Goal: Transaction & Acquisition: Purchase product/service

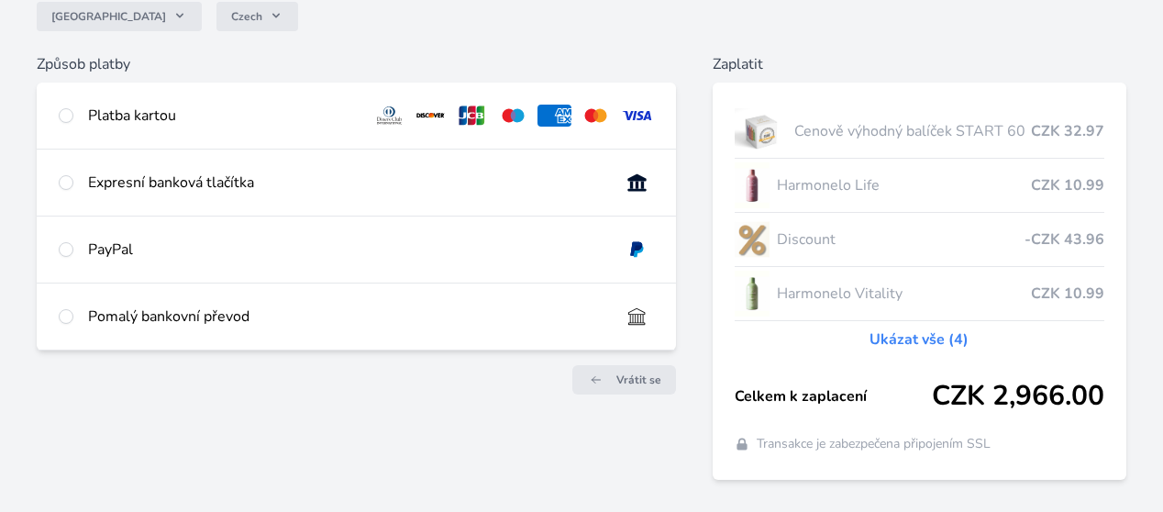
scroll to position [183, 0]
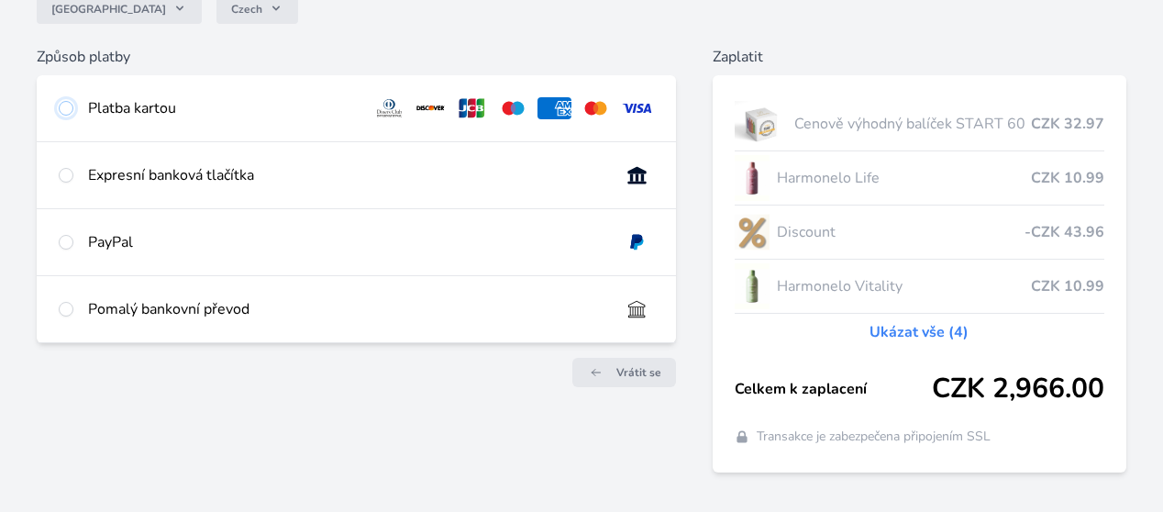
click at [73, 106] on input "radio" at bounding box center [66, 108] width 15 height 15
radio input "true"
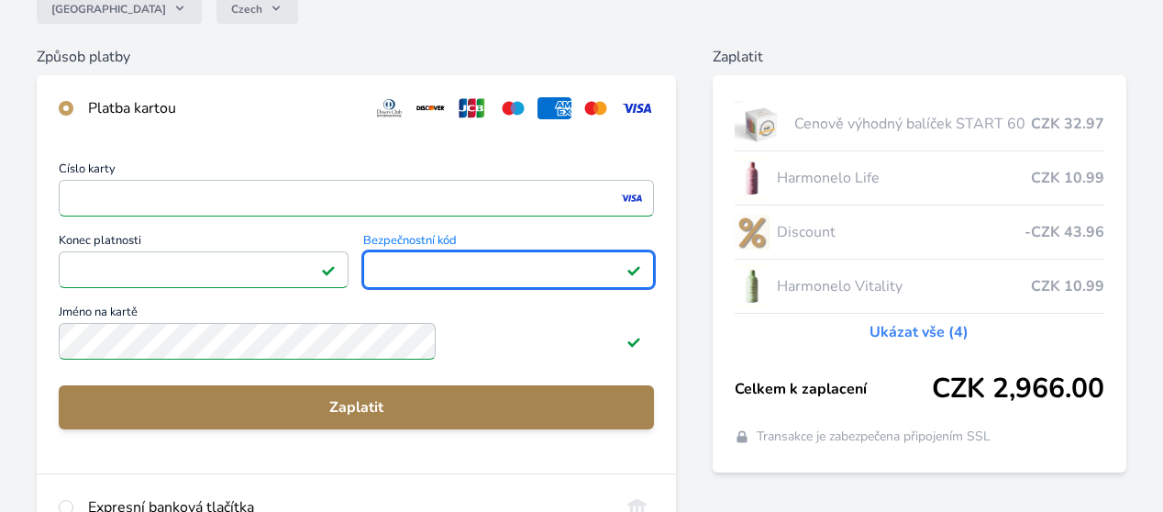
click at [442, 418] on span "Zaplatit" at bounding box center [356, 407] width 566 height 22
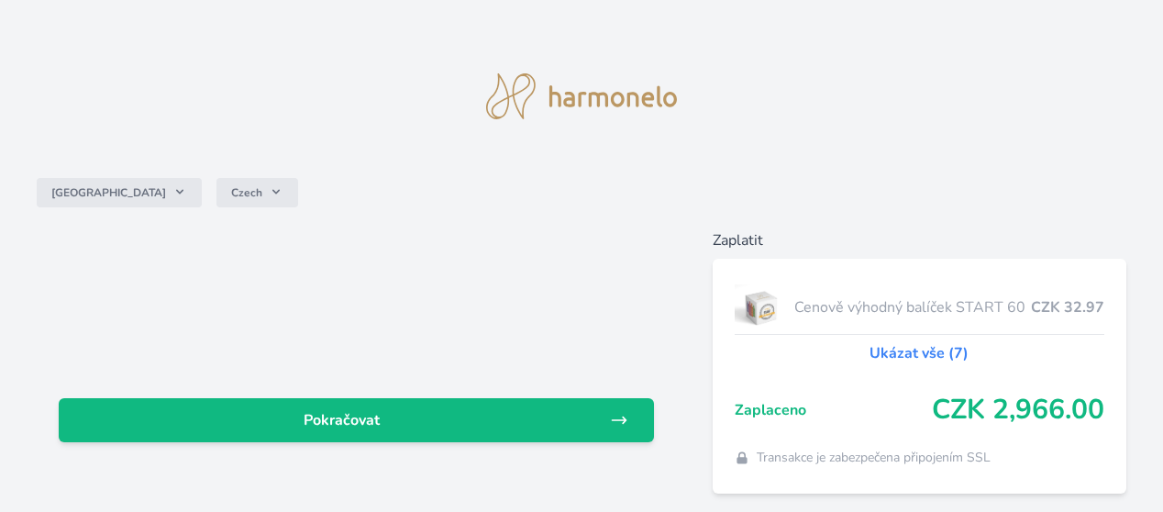
click at [442, 423] on span "Pokračovat" at bounding box center [341, 420] width 537 height 22
